Goal: Find specific page/section: Find specific page/section

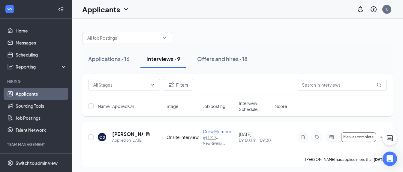
drag, startPoint x: -1, startPoint y: 145, endPoint x: 0, endPoint y: 139, distance: 6.1
click at [0, 145] on html "Home Messages Scheduling Reporting Hiring Applicants Sourcing Tools Job Posting…" at bounding box center [201, 86] width 403 height 172
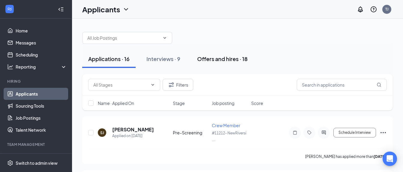
click at [209, 58] on div "Offers and hires · 18" at bounding box center [222, 59] width 50 height 8
